Goal: Find specific page/section: Find specific page/section

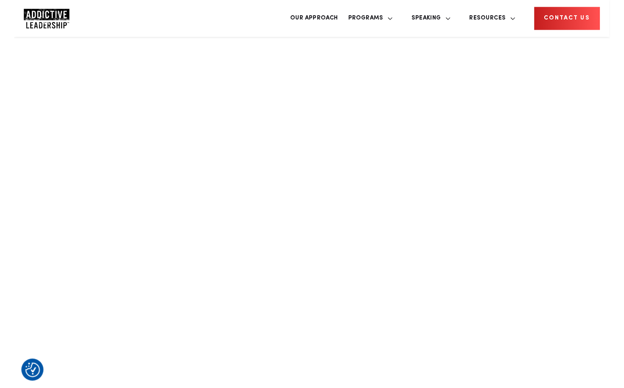
scroll to position [620, 0]
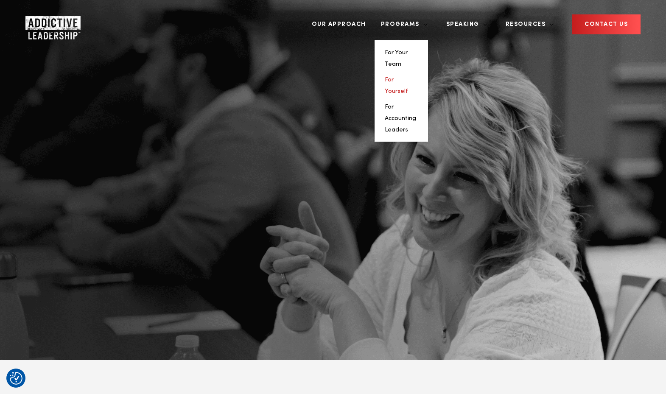
click at [408, 77] on link "For Yourself" at bounding box center [396, 85] width 23 height 17
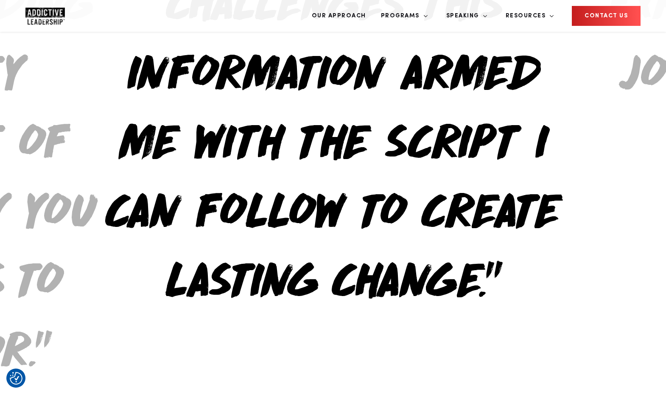
scroll to position [912, 0]
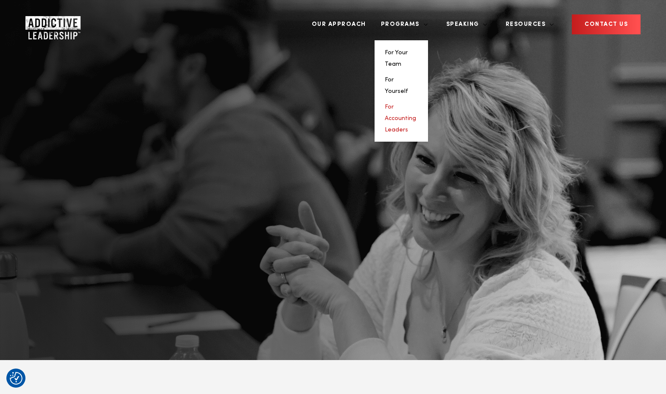
click at [416, 104] on link "For Accounting Leaders" at bounding box center [400, 118] width 31 height 29
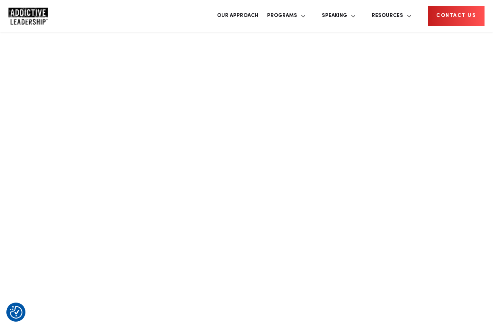
scroll to position [614, 0]
